Goal: Contribute content: Add original content to the website for others to see

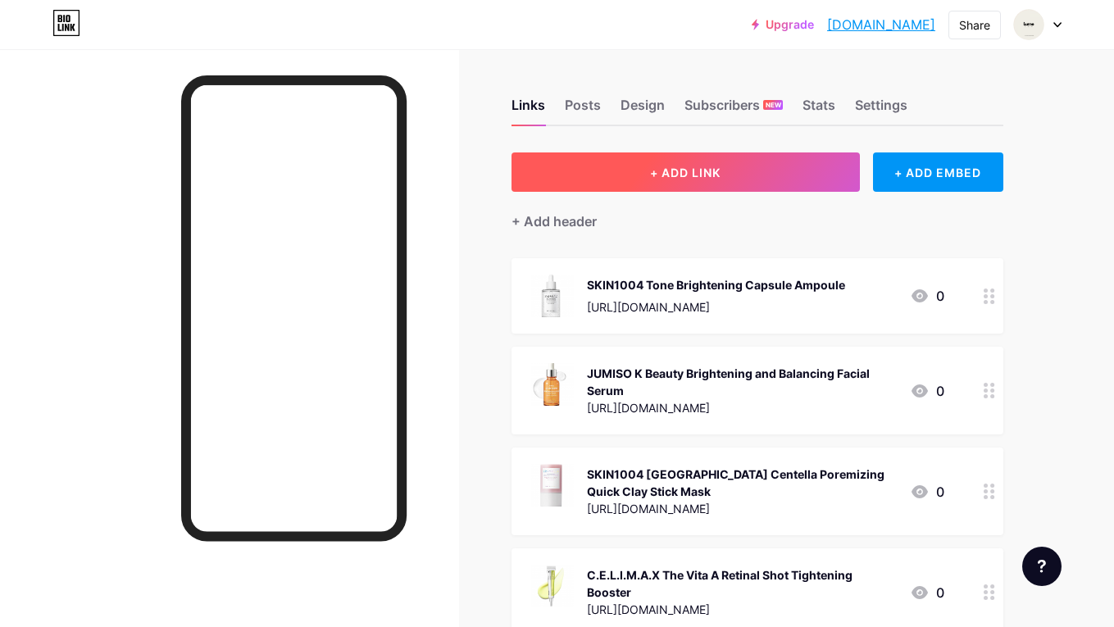
click at [698, 177] on span "+ ADD LINK" at bounding box center [685, 173] width 70 height 14
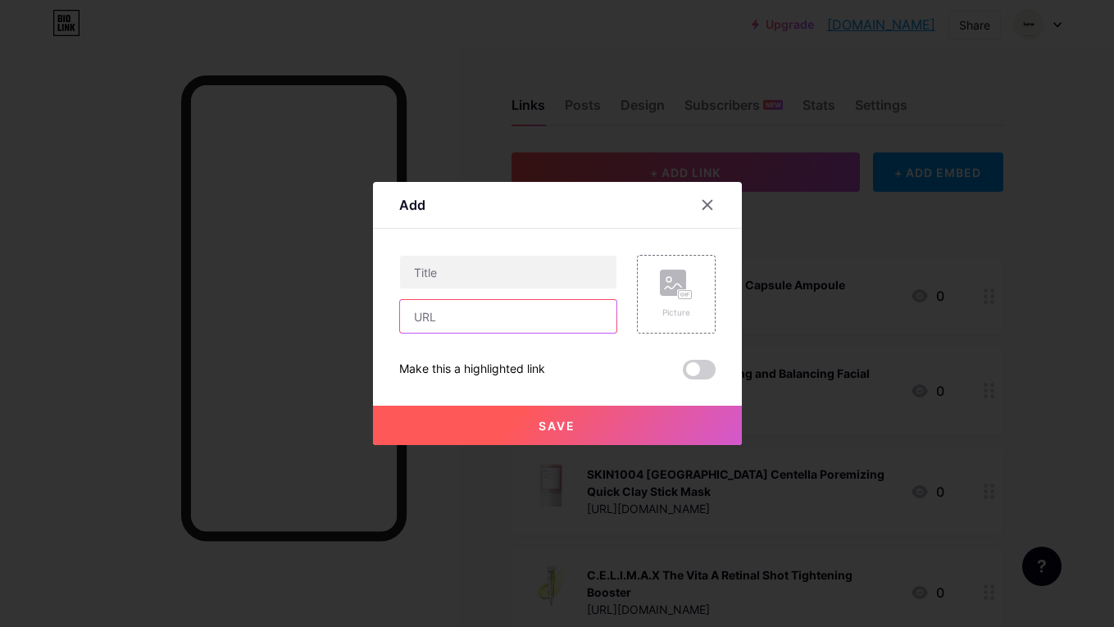
click at [495, 315] on input "text" at bounding box center [508, 316] width 216 height 33
paste input "AXIS-Y Vegan Collagen Eye Serum"
type input "AXIS-Y Vegan Collagen Eye Serum"
drag, startPoint x: 598, startPoint y: 318, endPoint x: 401, endPoint y: 316, distance: 196.7
click at [401, 316] on input "AXIS-Y Vegan Collagen Eye Serum" at bounding box center [508, 316] width 216 height 33
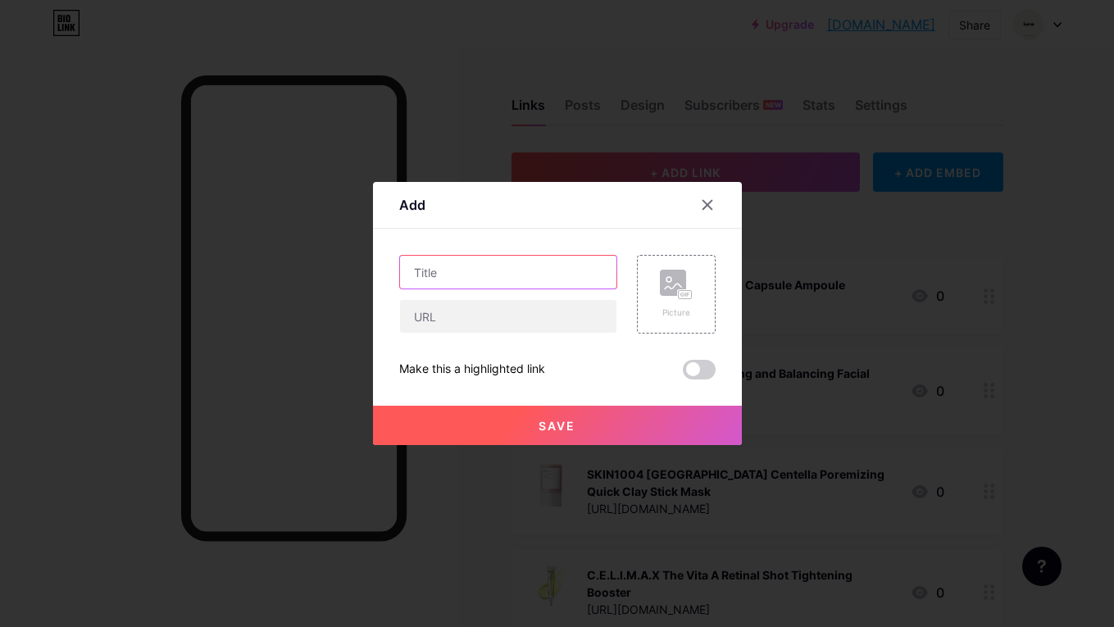
click at [425, 265] on input "text" at bounding box center [508, 272] width 216 height 33
paste input "AXIS-Y Vegan Collagen Eye Serum"
type input "AXIS-Y Vegan Collagen Eye Serum"
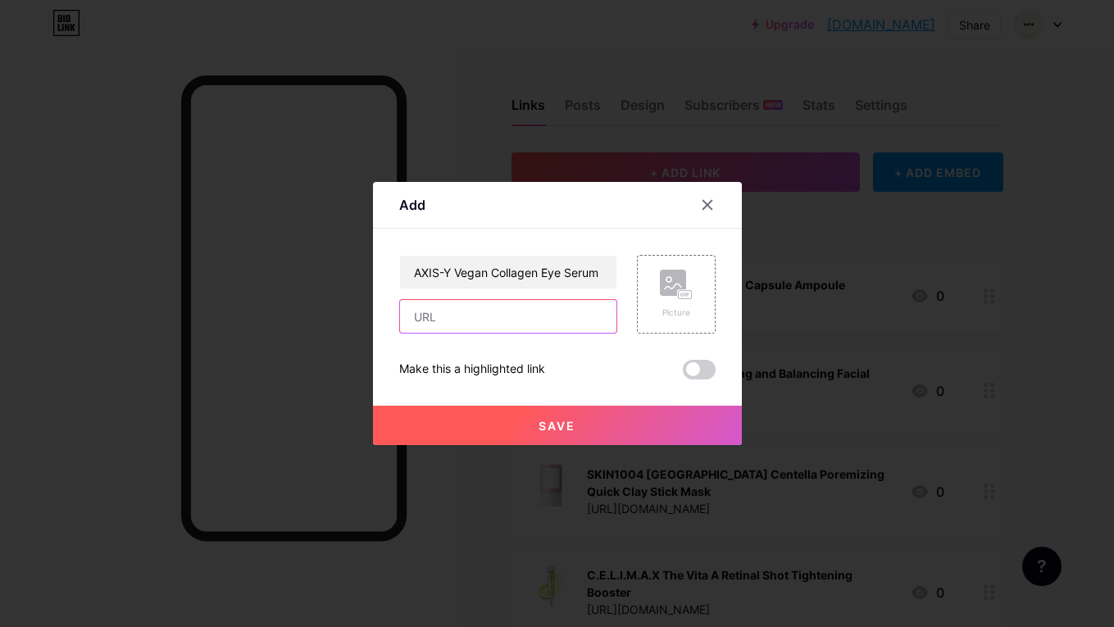
click at [549, 317] on input "text" at bounding box center [508, 316] width 216 height 33
paste input "[URL][DOMAIN_NAME]"
type input "[URL][DOMAIN_NAME]"
click at [698, 269] on div "Picture" at bounding box center [676, 294] width 79 height 79
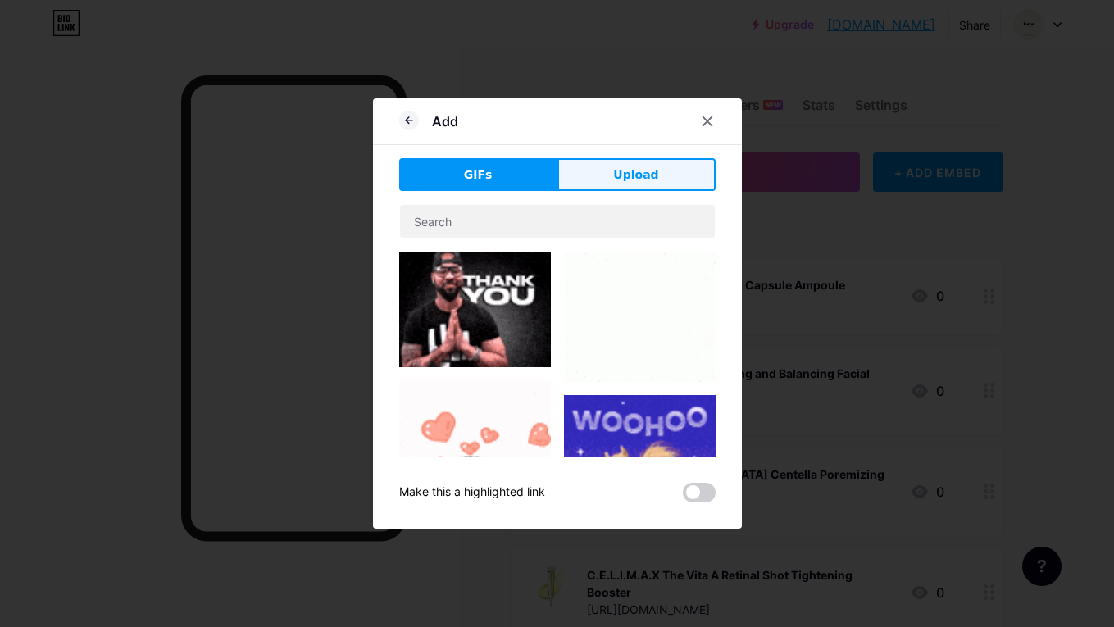
click at [613, 184] on button "Upload" at bounding box center [636, 174] width 158 height 33
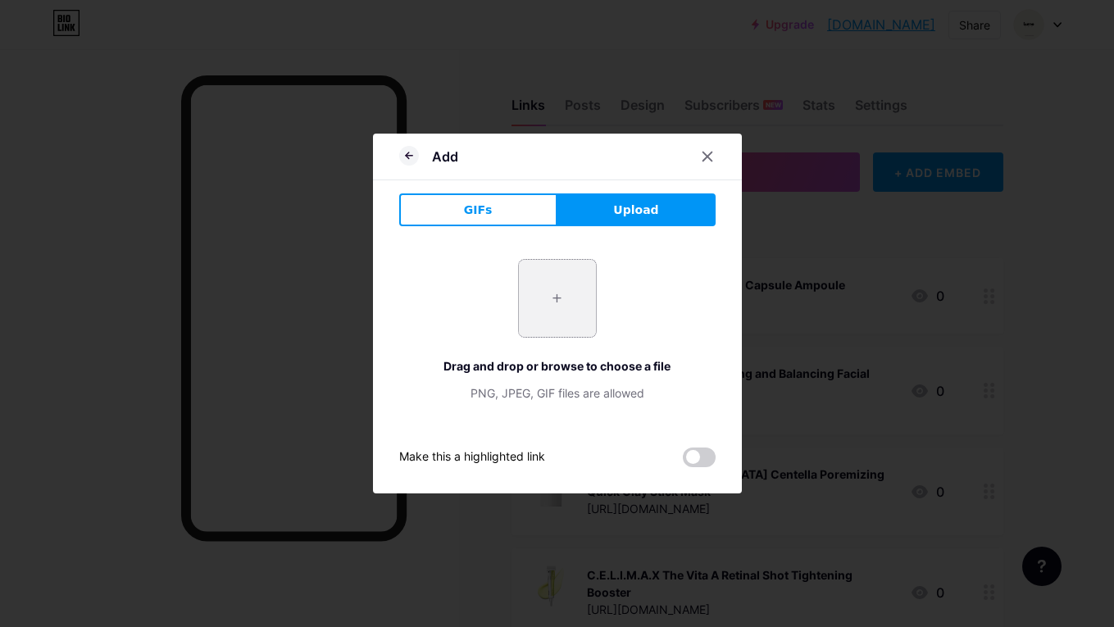
click at [579, 293] on input "file" at bounding box center [557, 298] width 77 height 77
type input "C:\fakepath\Screenshot [DATE] 11.09.52 PM.png"
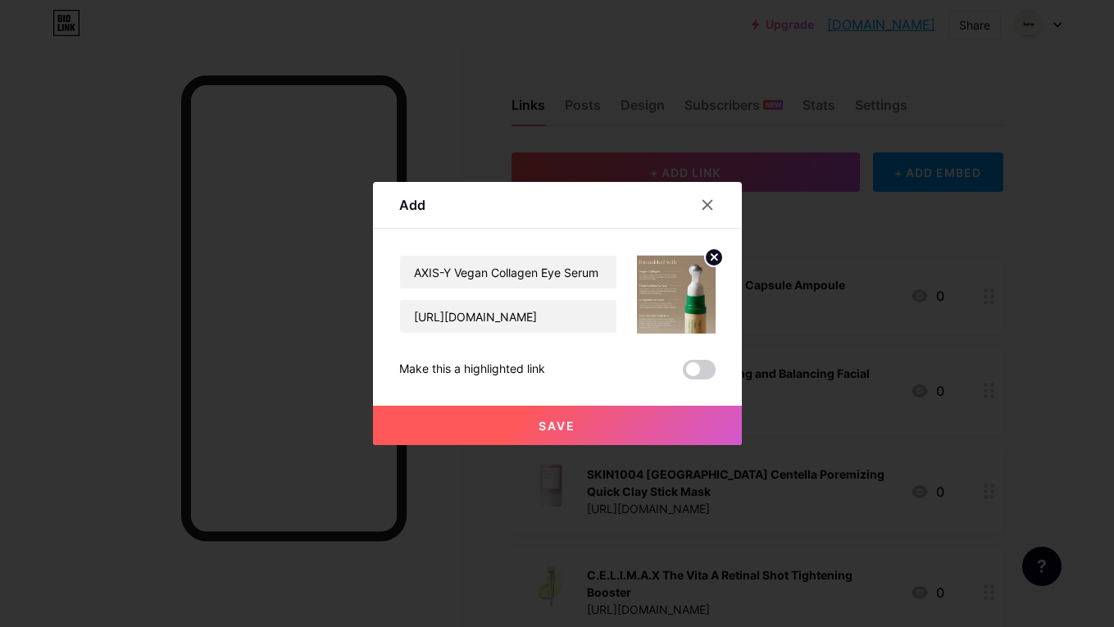
click at [577, 420] on button "Save" at bounding box center [557, 425] width 369 height 39
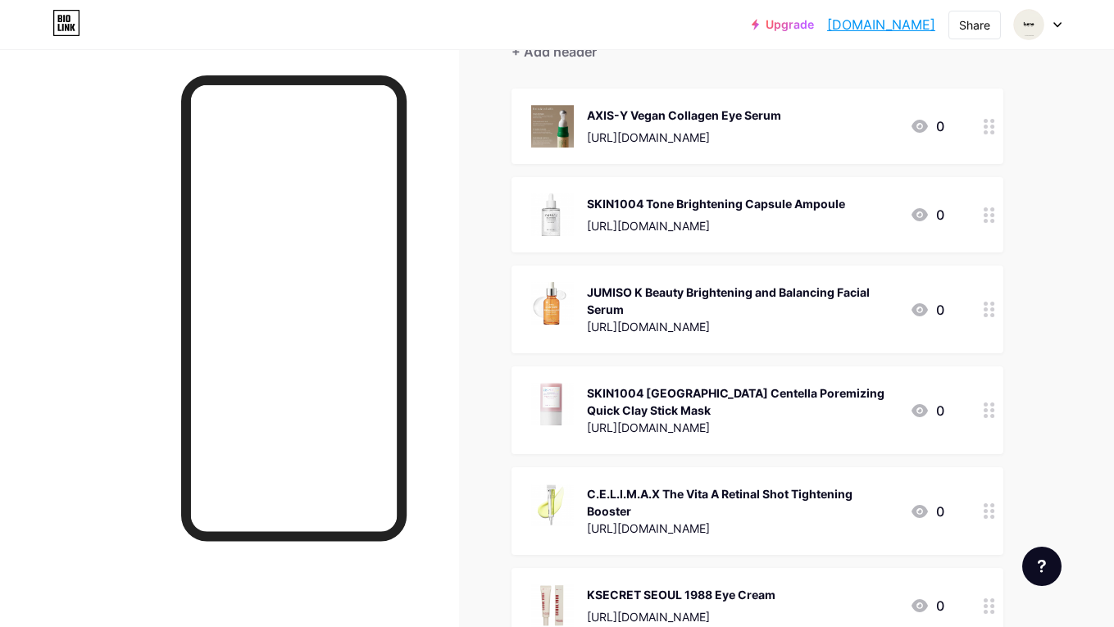
scroll to position [202, 0]
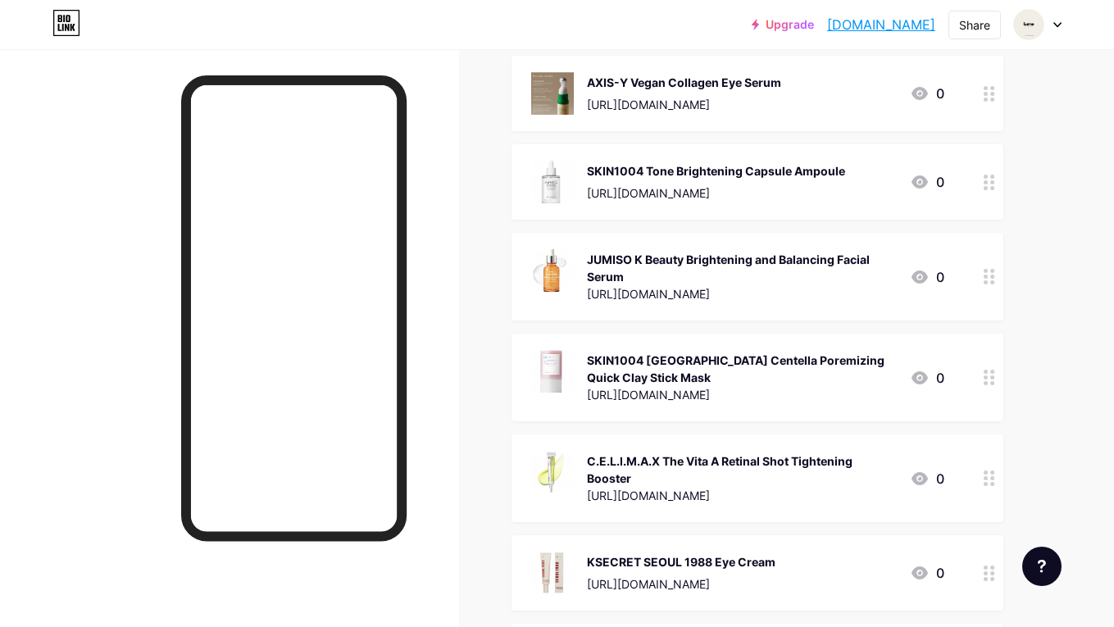
click at [452, 188] on div at bounding box center [229, 362] width 459 height 627
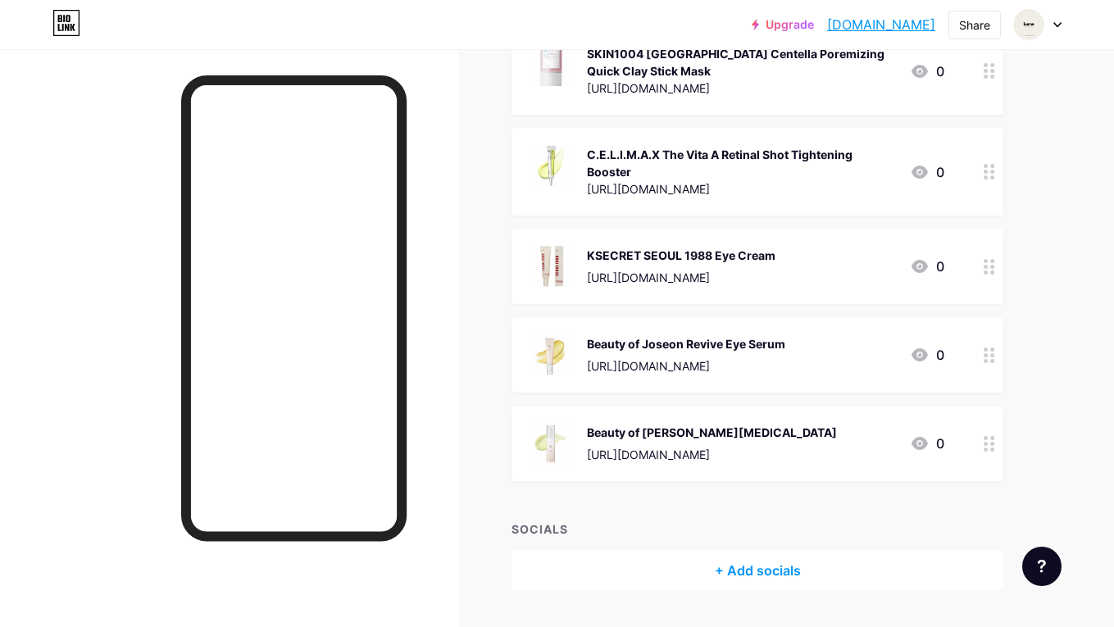
scroll to position [510, 0]
